Goal: Transaction & Acquisition: Subscribe to service/newsletter

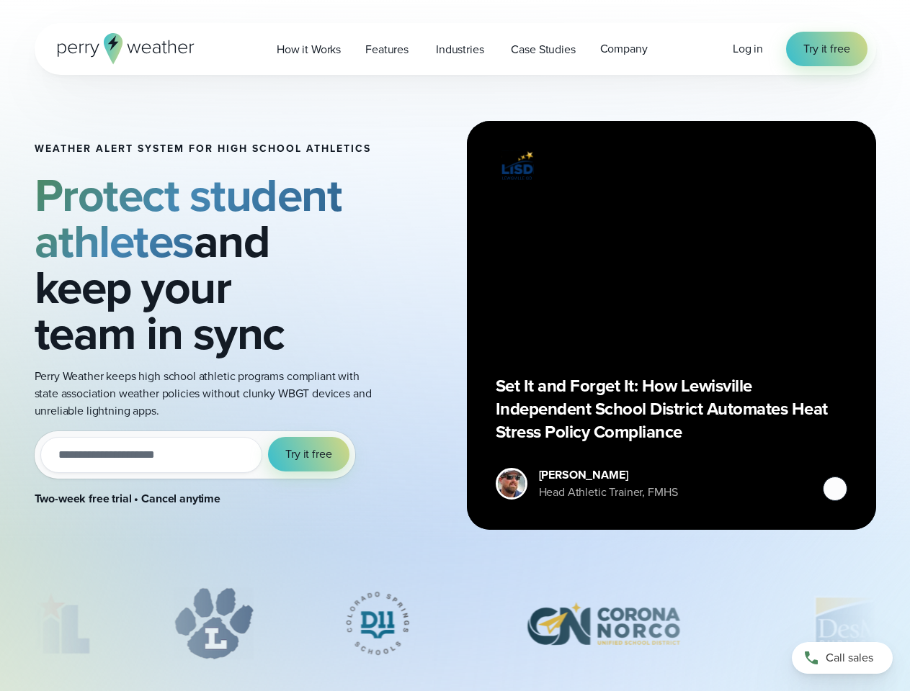
click at [455, 346] on div "Weather Alert System for High School Athletics Protect student athletes and kee…" at bounding box center [455, 325] width 841 height 501
click at [455, 49] on span "Industries" at bounding box center [460, 49] width 48 height 17
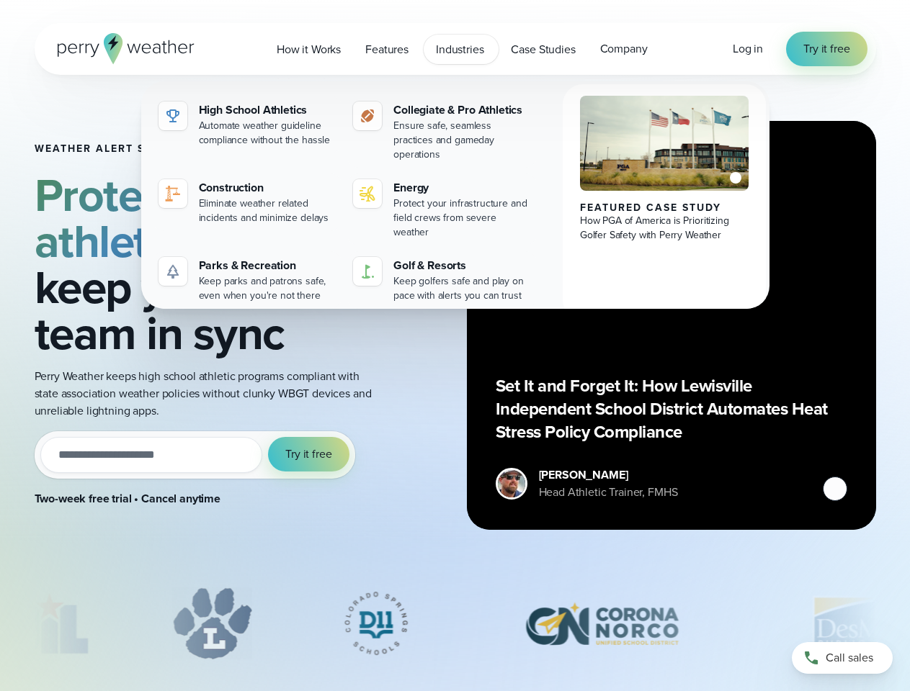
click at [194, 455] on input "email" at bounding box center [151, 455] width 223 height 36
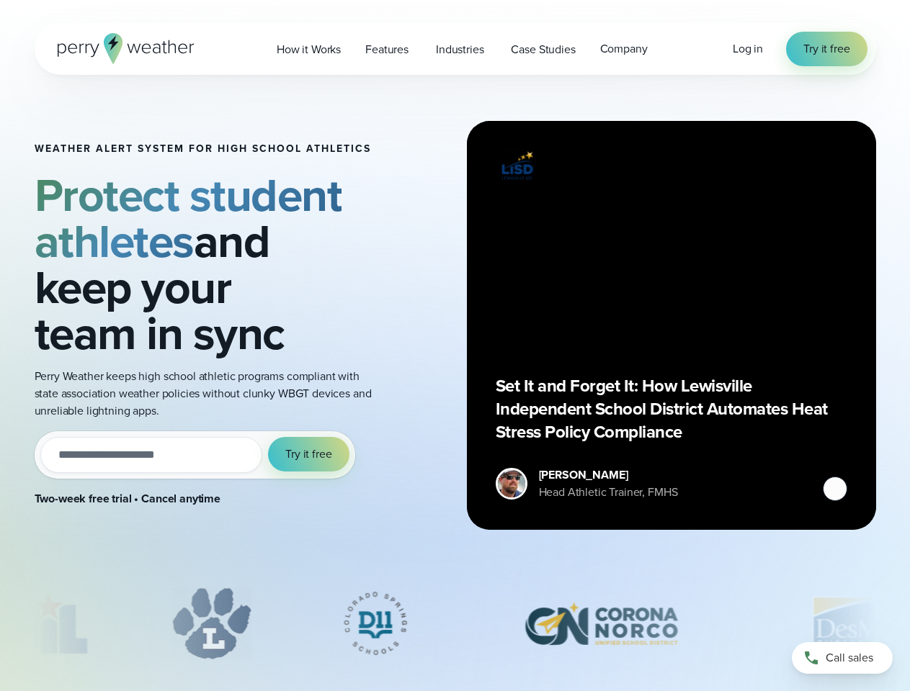
click at [309, 455] on span "Try it free" at bounding box center [308, 454] width 46 height 17
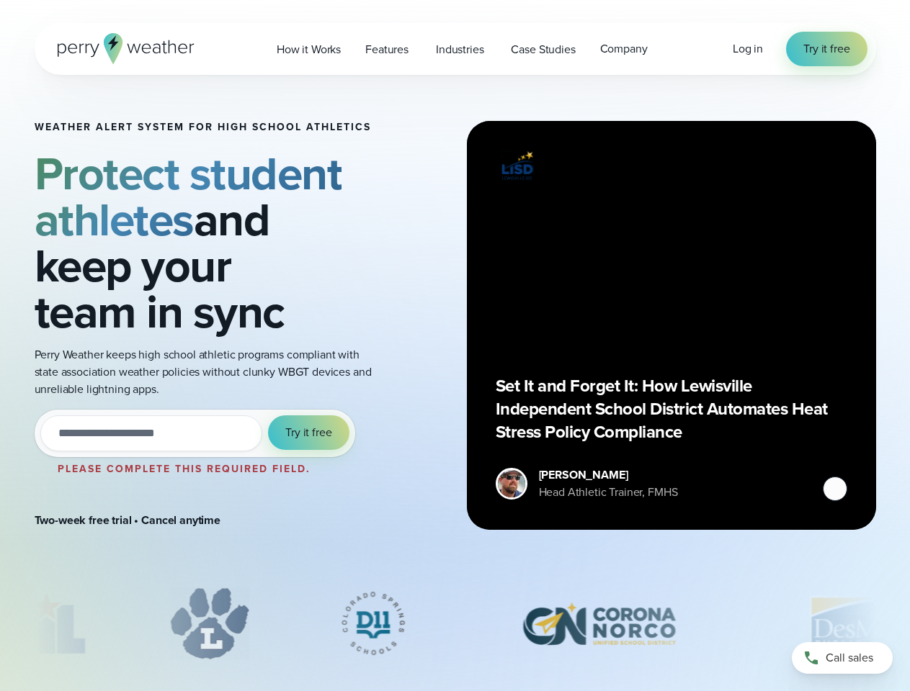
click at [671, 326] on div "Set It and Forget It: How Lewisville Independent School District Automates Heat…" at bounding box center [672, 326] width 352 height 352
click at [835, 489] on button at bounding box center [835, 489] width 24 height 24
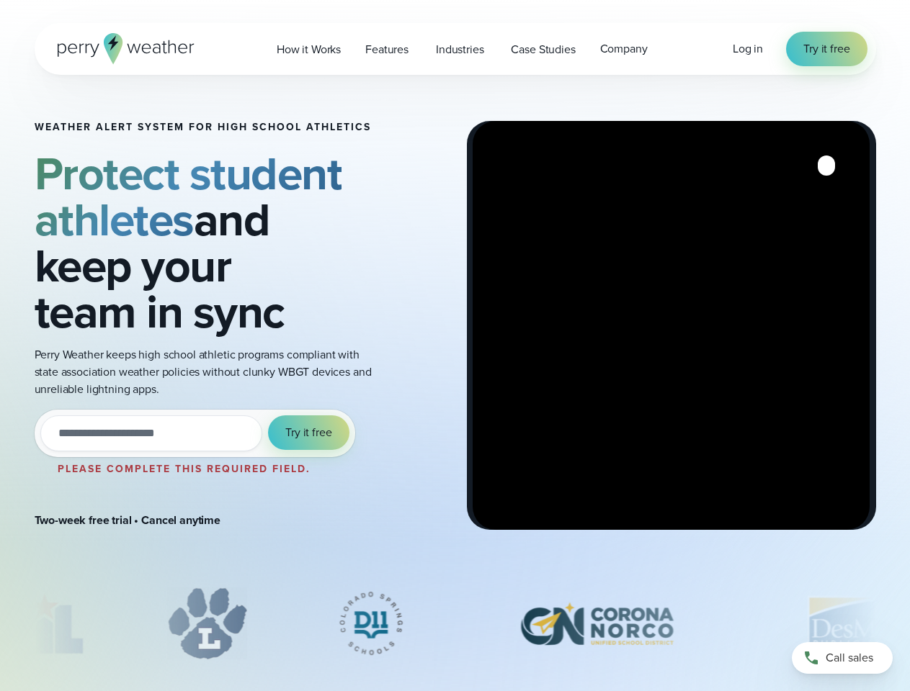
click at [455, 624] on div "slideshow" at bounding box center [455, 624] width 841 height 72
click at [0, 624] on div at bounding box center [455, 627] width 910 height 79
